Goal: Find specific page/section: Find specific page/section

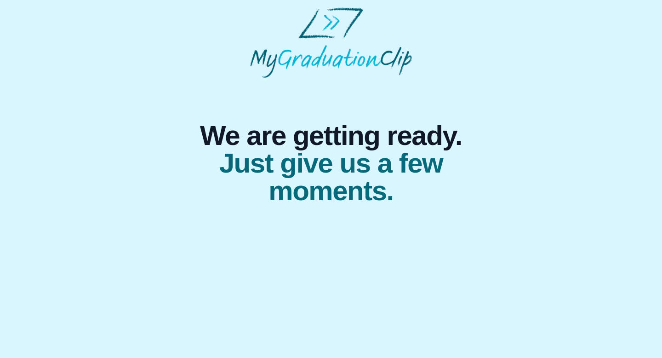
click at [286, 180] on span "Just give us a few moments." at bounding box center [331, 176] width 309 height 55
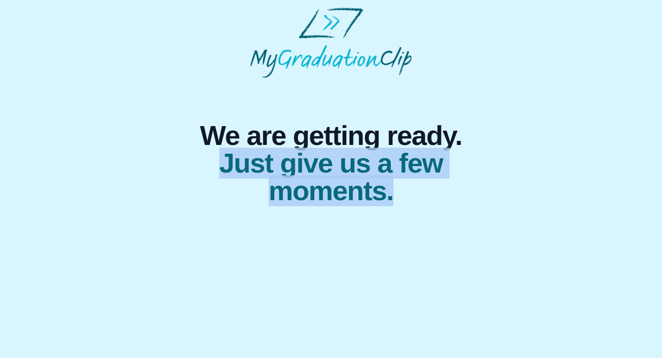
click at [286, 180] on span "Just give us a few moments." at bounding box center [331, 176] width 309 height 55
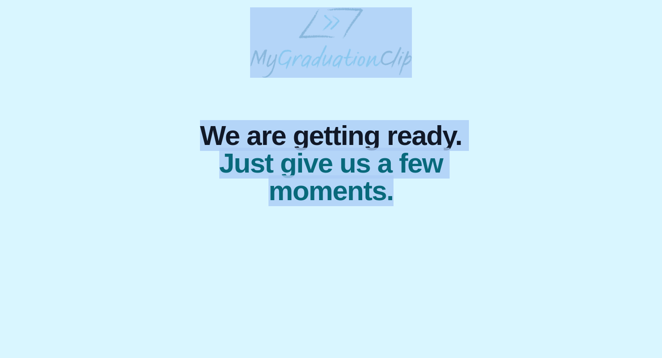
drag, startPoint x: 661, startPoint y: 44, endPoint x: 657, endPoint y: 197, distance: 153.2
click at [657, 197] on body "We are getting ready. Just give us a few moments." at bounding box center [331, 106] width 662 height 212
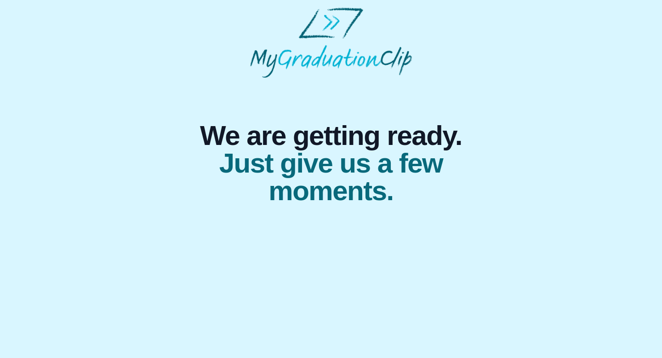
click at [272, 190] on span "Just give us a few moments." at bounding box center [331, 176] width 309 height 55
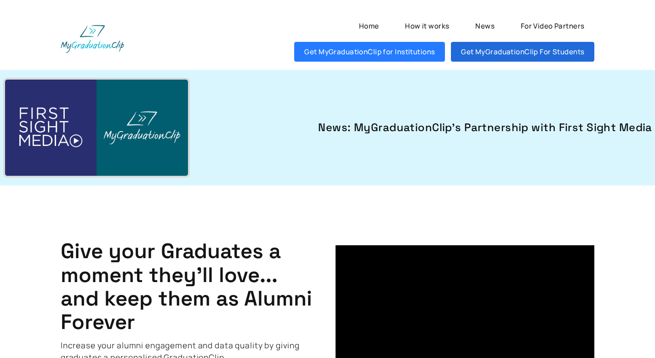
click at [479, 60] on link "Get MyGraduationClip For Students" at bounding box center [522, 52] width 143 height 20
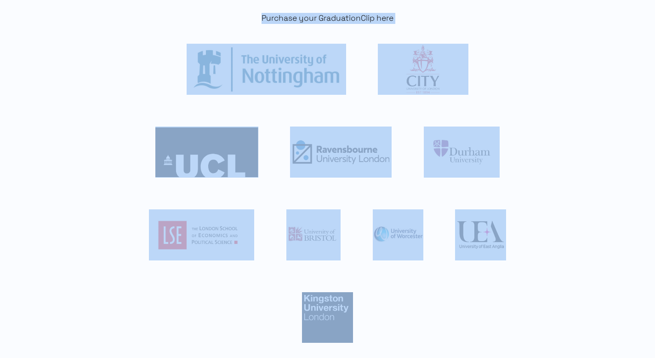
scroll to position [191, 0]
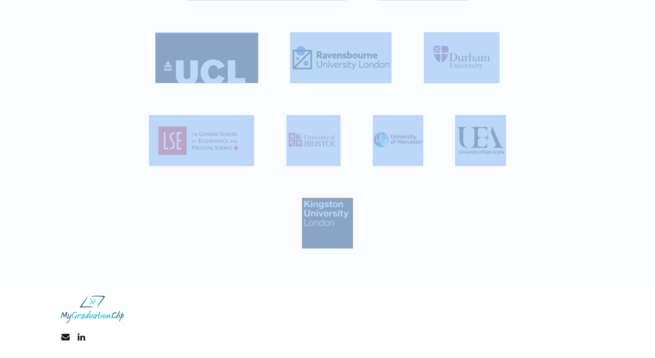
drag, startPoint x: 662, startPoint y: 71, endPoint x: 433, endPoint y: 266, distance: 300.7
click at [433, 266] on html "Home How it works News For Video Partners Get MyGraduationClip for Institutions…" at bounding box center [327, 83] width 655 height 549
click at [433, 266] on div "Purchase your GraduationClip here" at bounding box center [328, 83] width 598 height 409
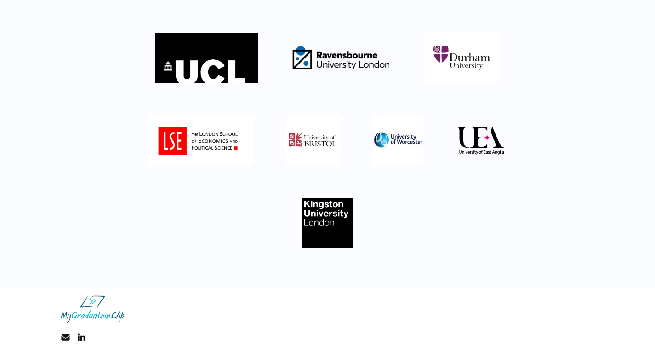
scroll to position [0, 0]
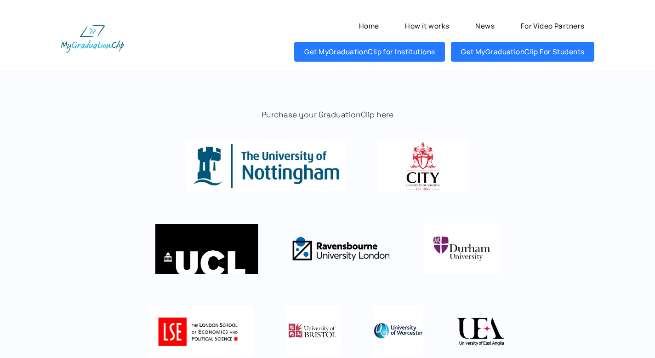
click at [655, 92] on html "Home How it works News For Video Partners Get MyGraduationClip for Institutions…" at bounding box center [327, 274] width 655 height 549
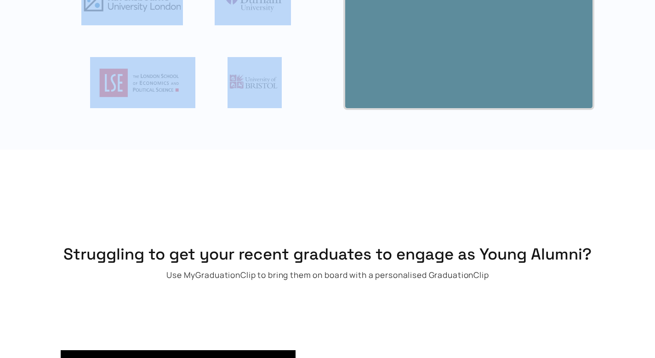
scroll to position [1038, 0]
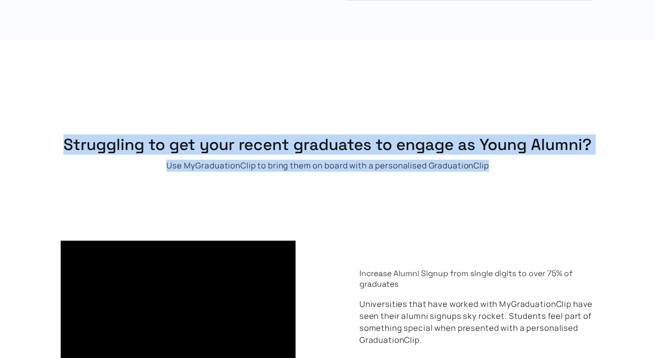
drag, startPoint x: 662, startPoint y: 73, endPoint x: 662, endPoint y: 139, distance: 66.2
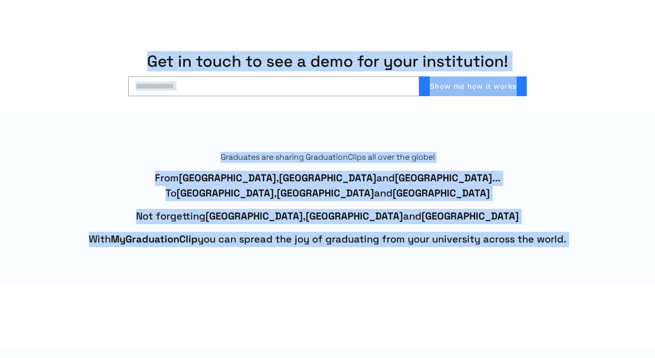
scroll to position [395, 0]
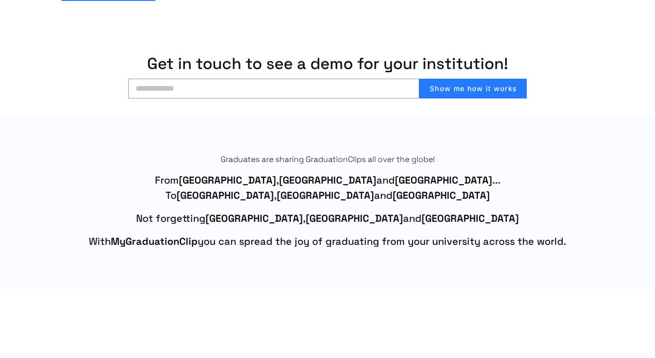
click at [604, 129] on div "Graduates are sharing GraduationClips all over the globe! From Honolulu , Helsi…" at bounding box center [328, 201] width 598 height 174
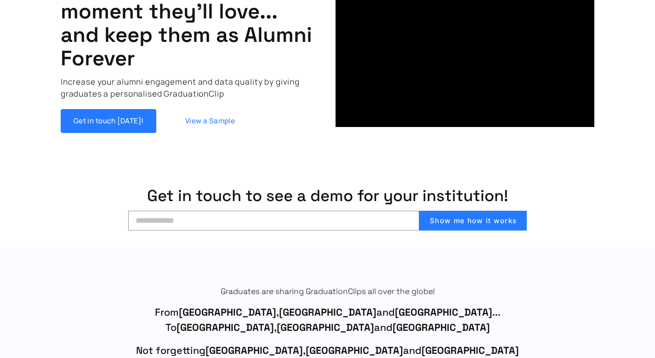
scroll to position [0, 0]
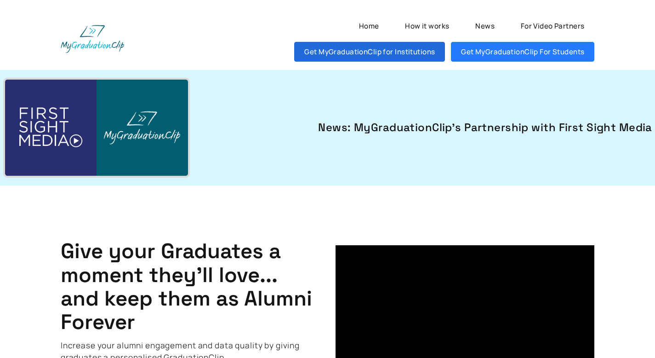
click at [340, 51] on link "Get MyGraduationClip for Institutions" at bounding box center [369, 52] width 151 height 20
click at [347, 53] on link "Get MyGraduationClip for Institutions" at bounding box center [369, 52] width 151 height 20
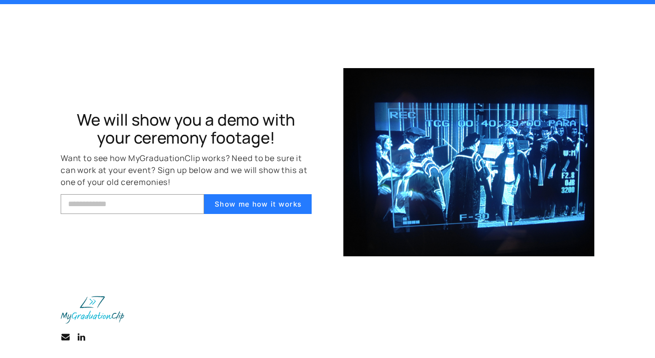
scroll to position [3065, 0]
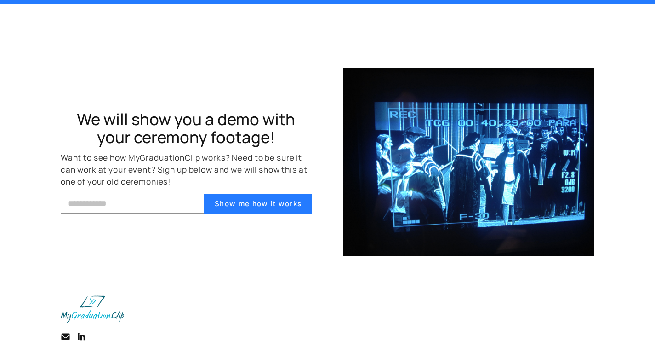
drag, startPoint x: 662, startPoint y: 80, endPoint x: 301, endPoint y: 343, distance: 446.9
